Goal: Navigation & Orientation: Find specific page/section

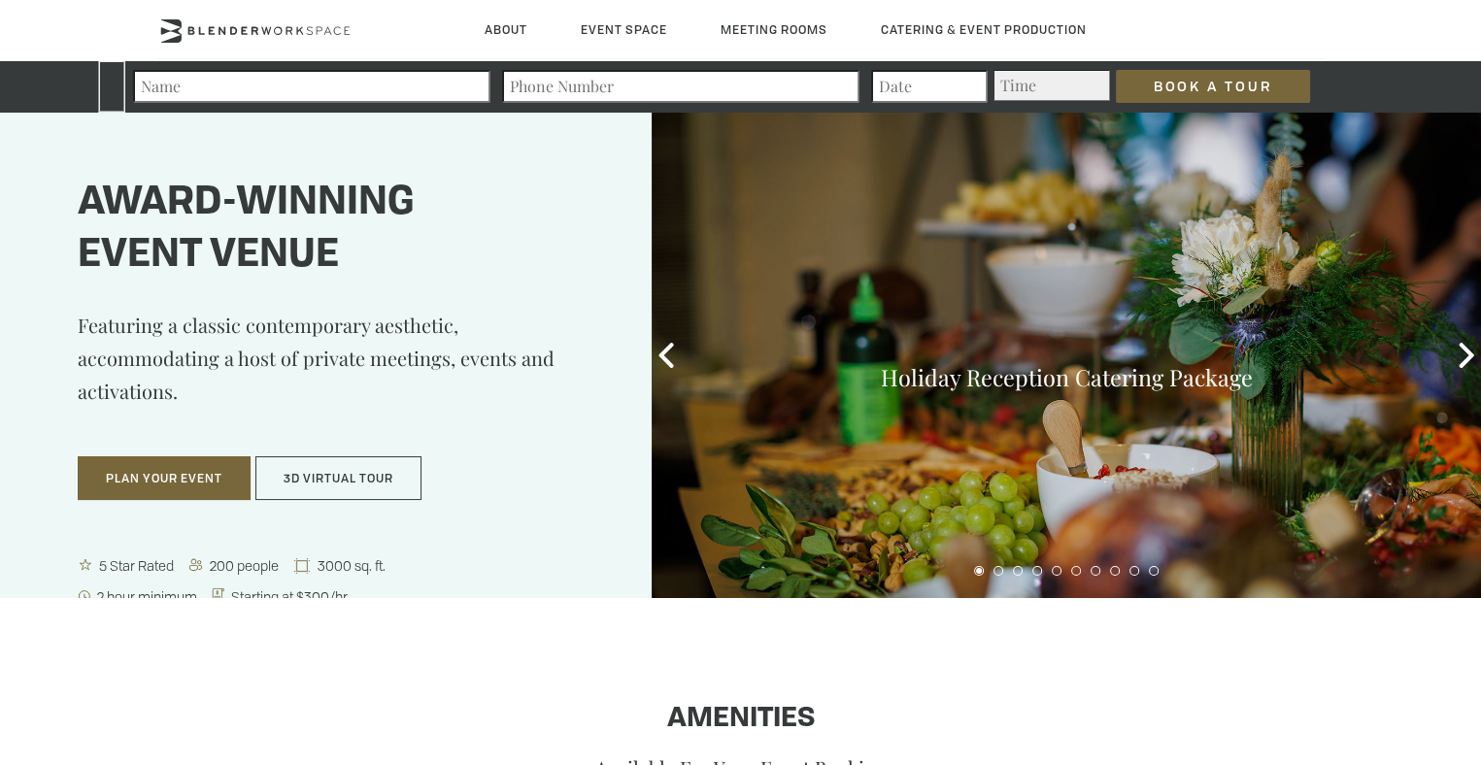
type div "2025-08-24"
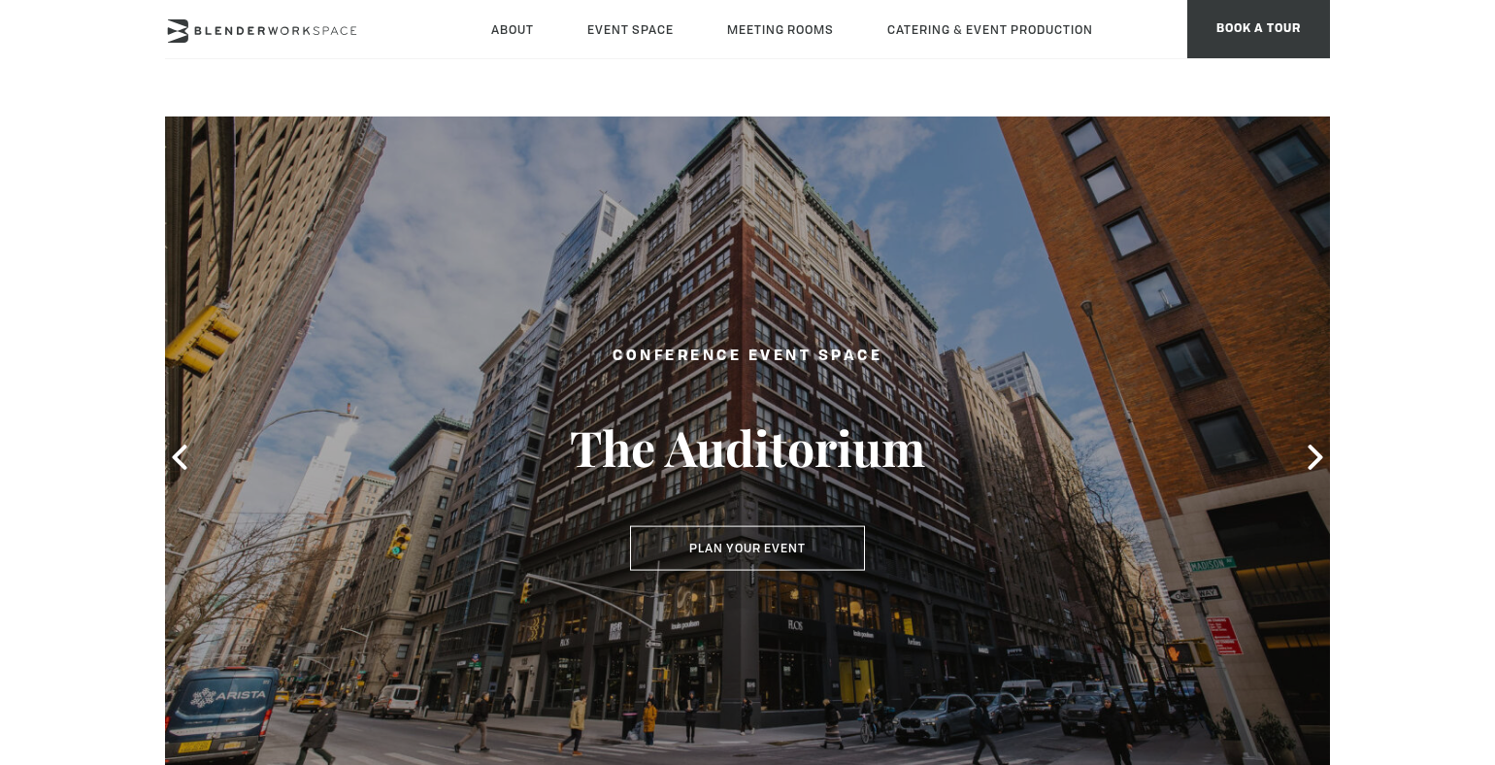
type div "[DATE]"
